Goal: Information Seeking & Learning: Learn about a topic

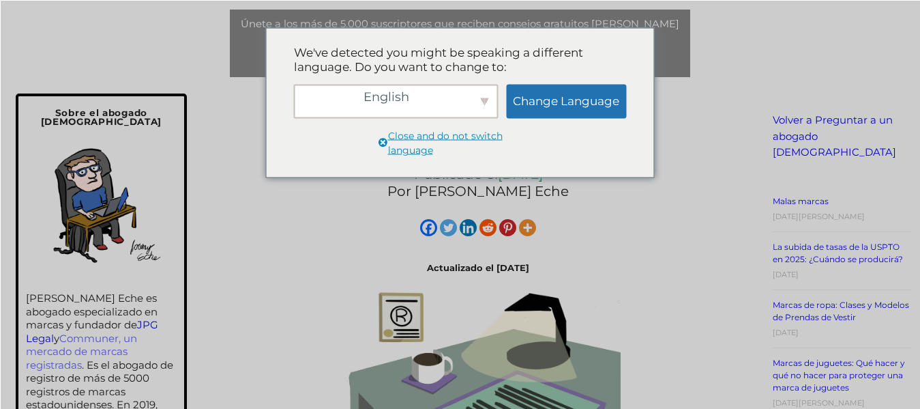
click at [450, 106] on div "English" at bounding box center [396, 101] width 205 height 34
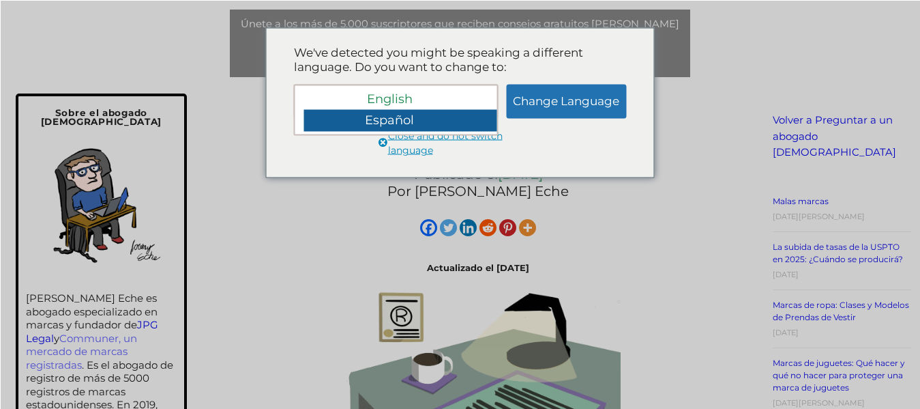
click at [421, 128] on div "Español" at bounding box center [401, 121] width 194 height 22
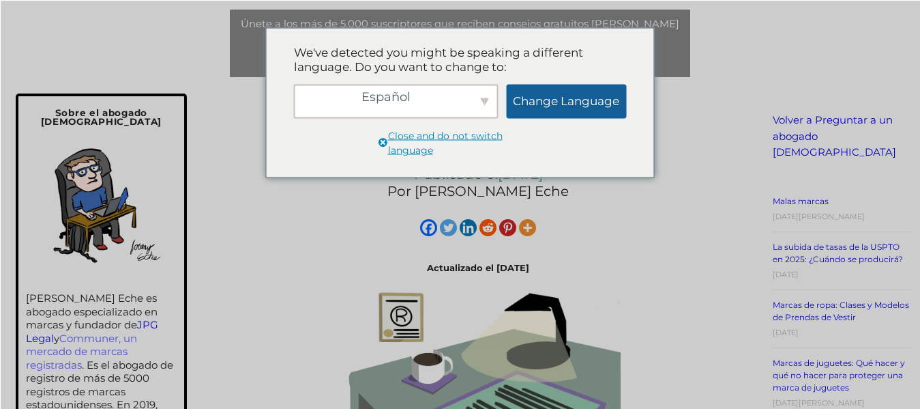
click at [555, 94] on link "Change Language" at bounding box center [566, 101] width 120 height 34
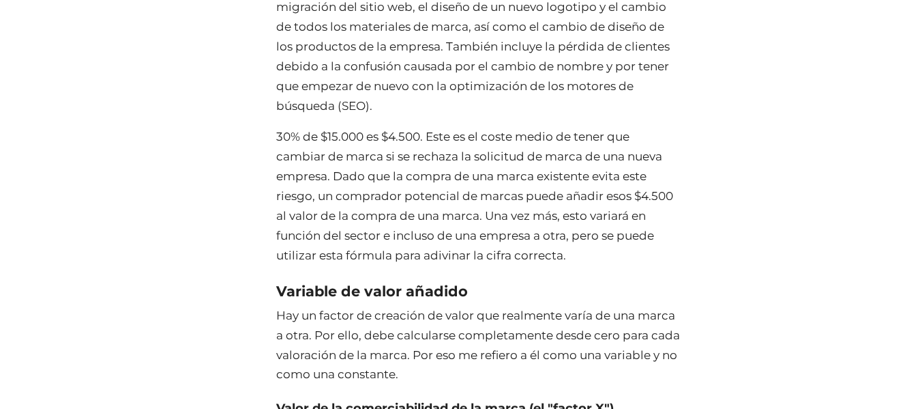
scroll to position [3970, 0]
